Goal: Navigation & Orientation: Find specific page/section

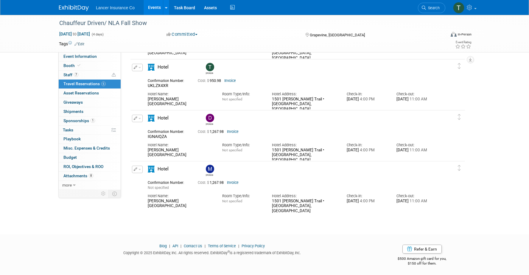
click at [154, 10] on link "Events" at bounding box center [155, 7] width 22 height 15
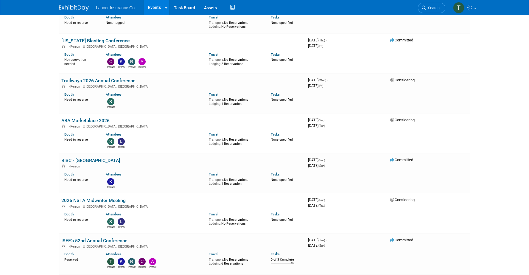
scroll to position [899, 0]
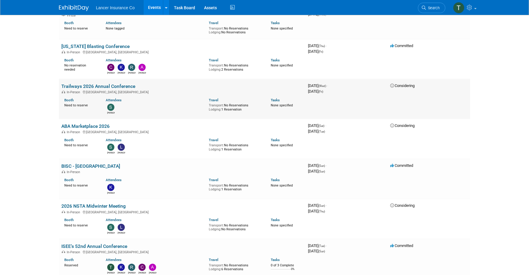
click at [85, 83] on link "Trailways 2026 Annual Conference" at bounding box center [98, 86] width 74 height 6
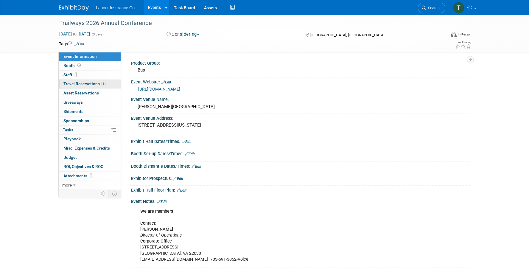
click at [86, 81] on link "1 Travel Reservations 1" at bounding box center [90, 84] width 62 height 9
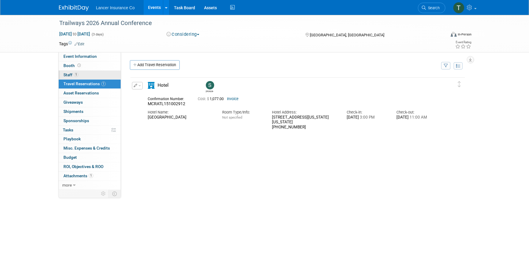
click at [73, 75] on span "Staff 1" at bounding box center [70, 74] width 15 height 5
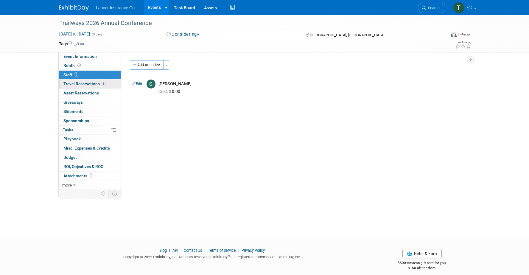
click at [85, 84] on span "Travel Reservations 1" at bounding box center [84, 83] width 42 height 5
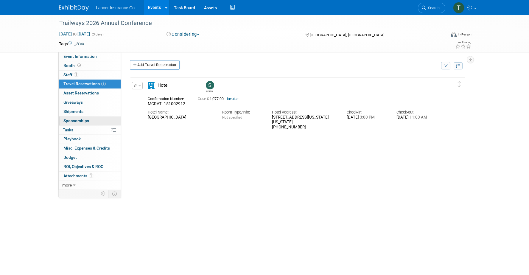
click at [77, 120] on span "Sponsorships 0" at bounding box center [76, 120] width 26 height 5
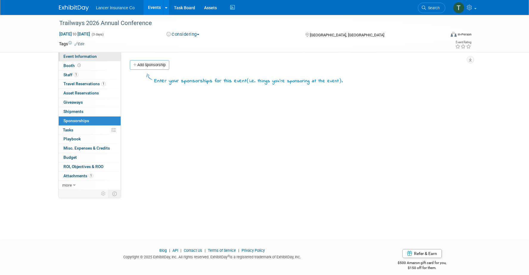
click at [77, 56] on span "Event Information" at bounding box center [79, 56] width 33 height 5
